Goal: Information Seeking & Learning: Learn about a topic

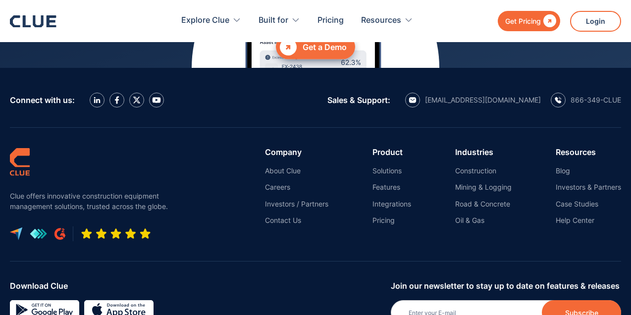
scroll to position [4505, 0]
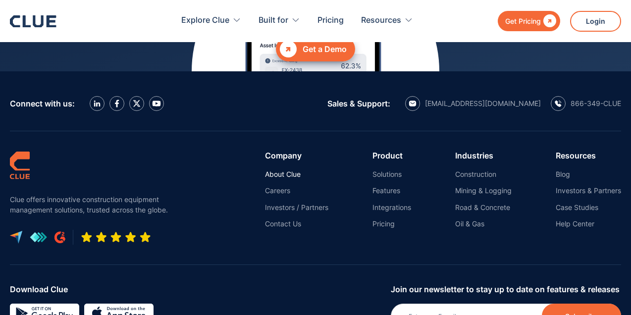
click at [285, 170] on link "About Clue" at bounding box center [296, 174] width 63 height 9
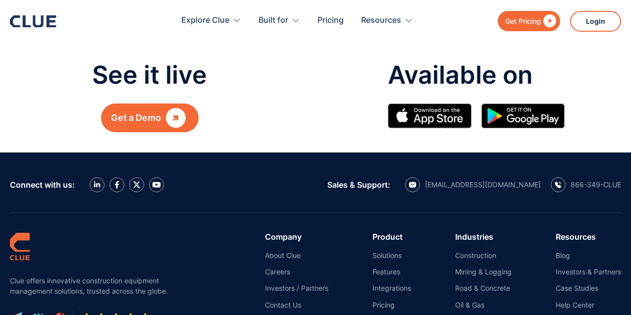
scroll to position [1142, 0]
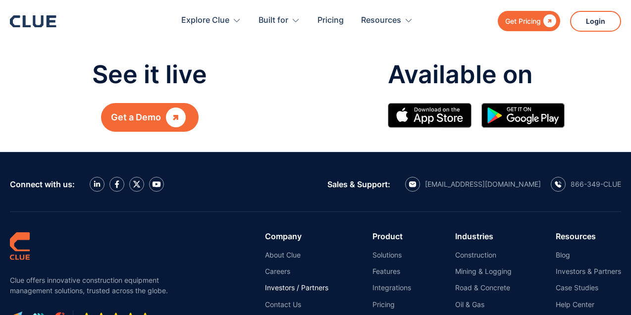
click at [293, 283] on link "Investors / Partners" at bounding box center [296, 287] width 63 height 9
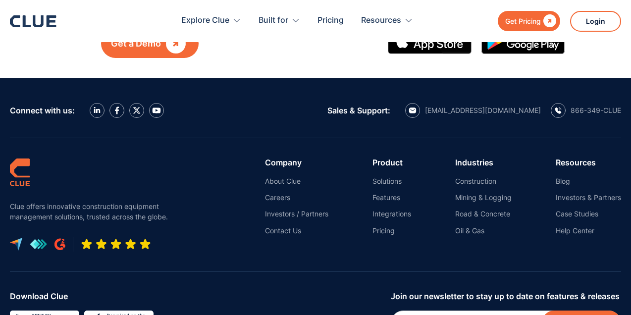
scroll to position [2346, 0]
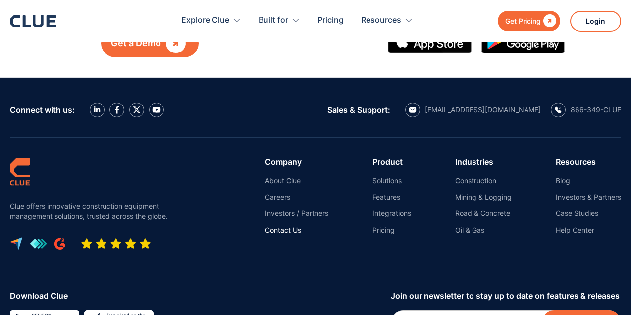
click at [300, 226] on link "Contact Us" at bounding box center [296, 230] width 63 height 9
click at [280, 193] on link "Careers" at bounding box center [296, 197] width 63 height 9
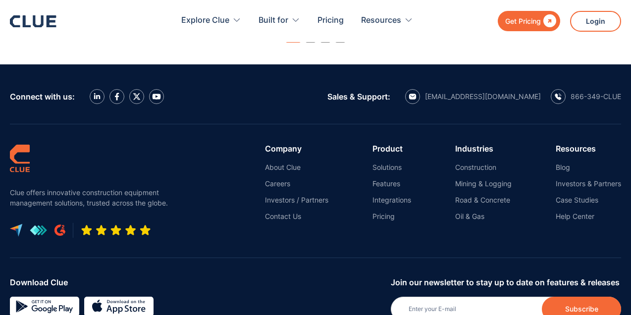
scroll to position [1179, 0]
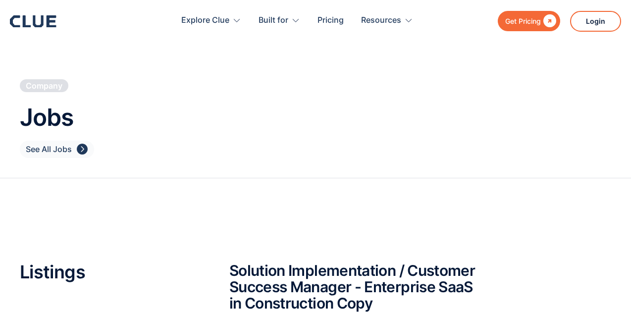
click at [83, 147] on div "" at bounding box center [82, 149] width 11 height 12
